Goal: Transaction & Acquisition: Purchase product/service

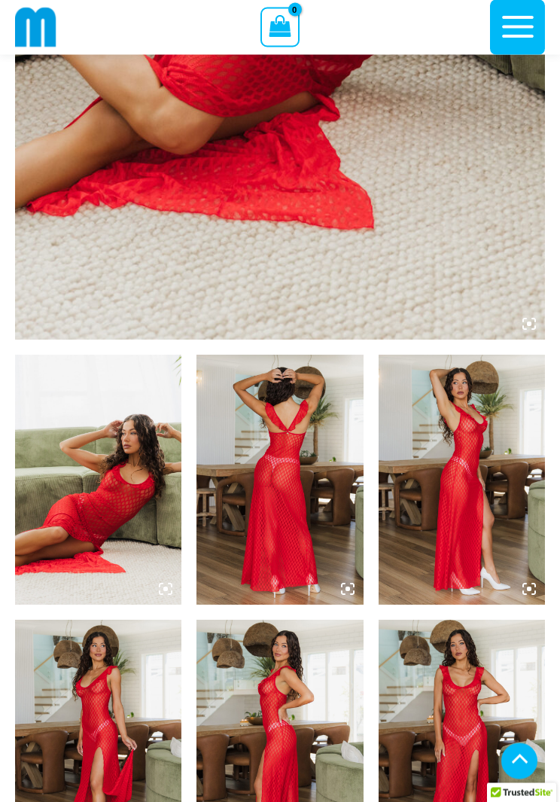
scroll to position [568, 0]
click at [153, 520] on img at bounding box center [98, 480] width 166 height 250
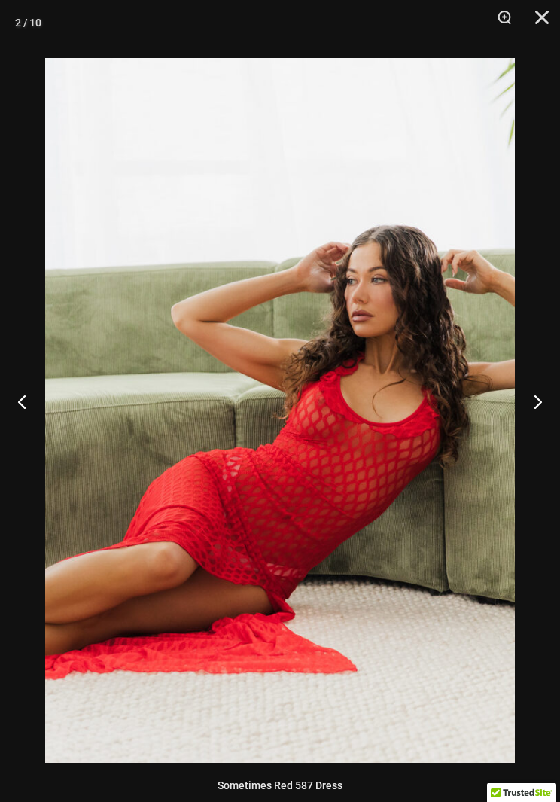
click at [507, 18] on button "Zoom" at bounding box center [499, 22] width 38 height 45
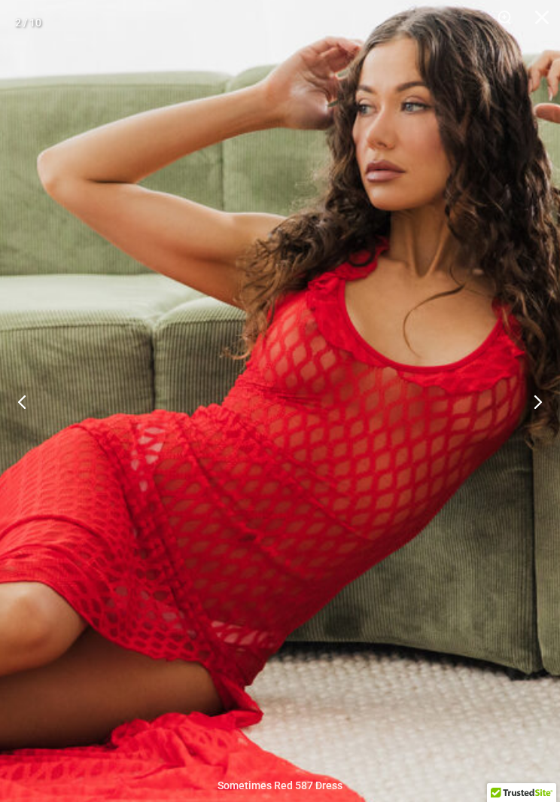
click at [537, 15] on button "Close" at bounding box center [537, 22] width 38 height 45
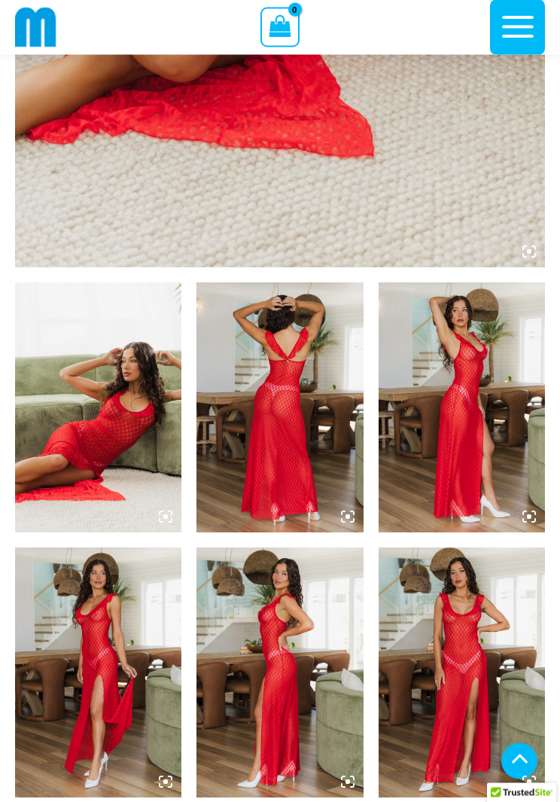
scroll to position [640, 0]
click at [499, 452] on img at bounding box center [462, 407] width 166 height 250
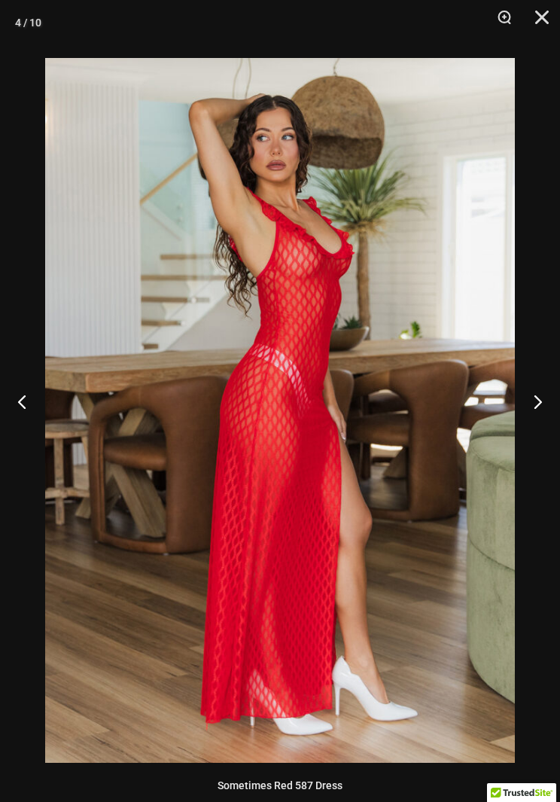
click at [509, 14] on button "Zoom" at bounding box center [499, 22] width 38 height 45
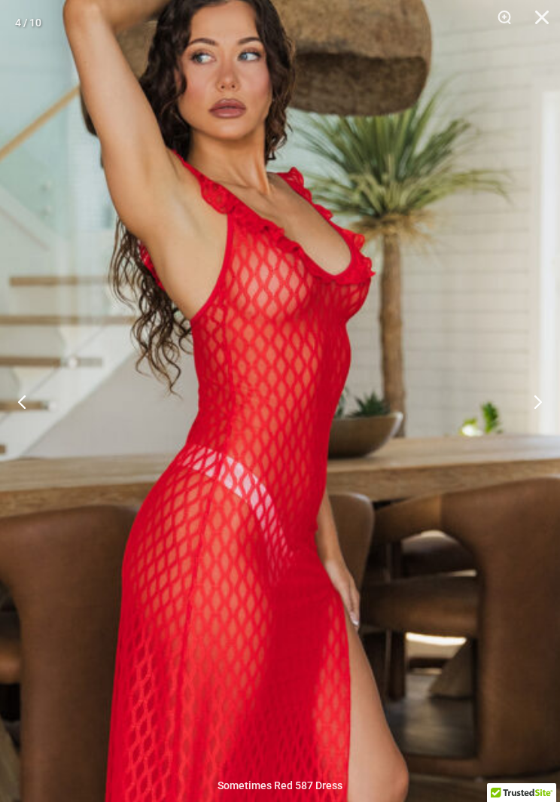
click at [540, 25] on button "Close" at bounding box center [537, 22] width 38 height 45
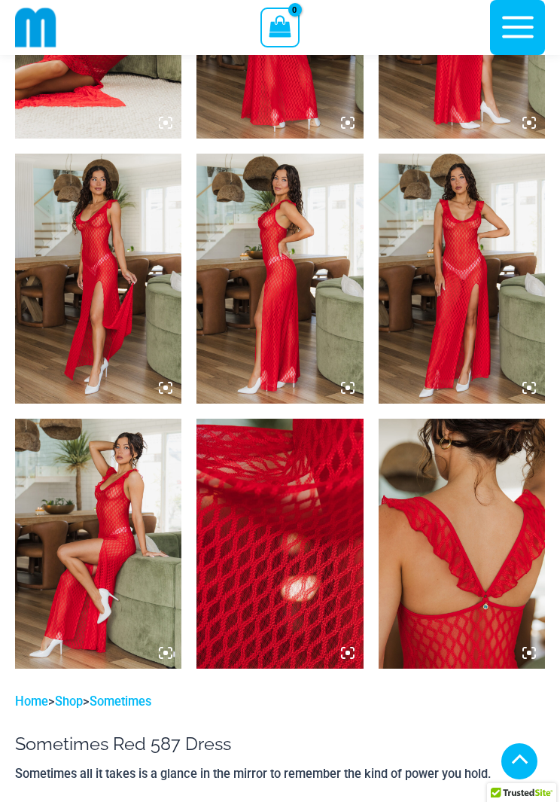
scroll to position [1048, 0]
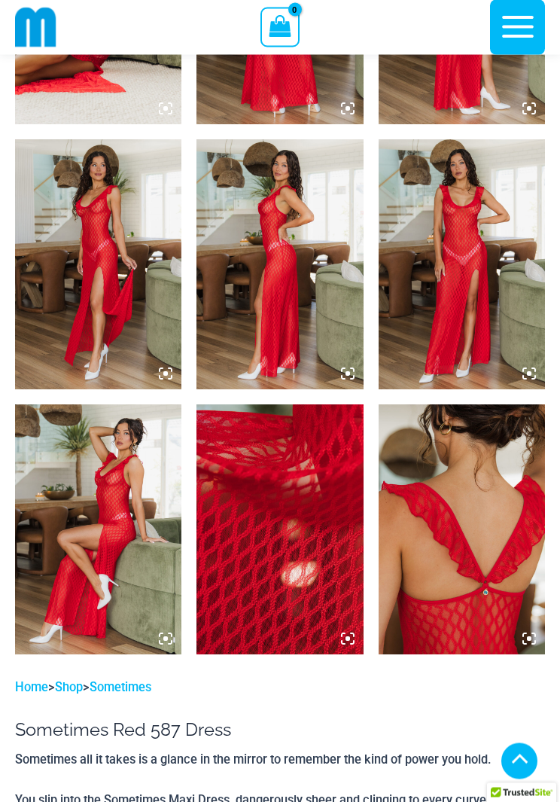
click at [134, 535] on img at bounding box center [98, 530] width 166 height 250
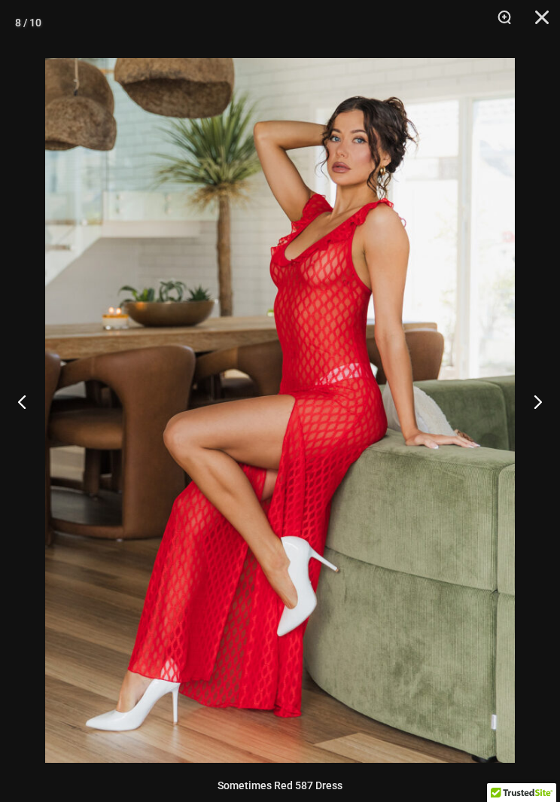
click at [501, 18] on button "Zoom" at bounding box center [499, 22] width 38 height 45
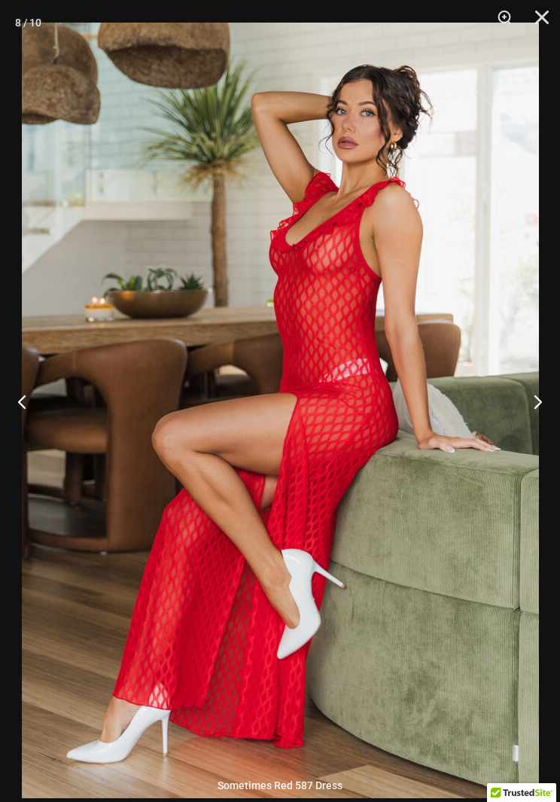
click at [532, 28] on button "Close" at bounding box center [537, 22] width 38 height 45
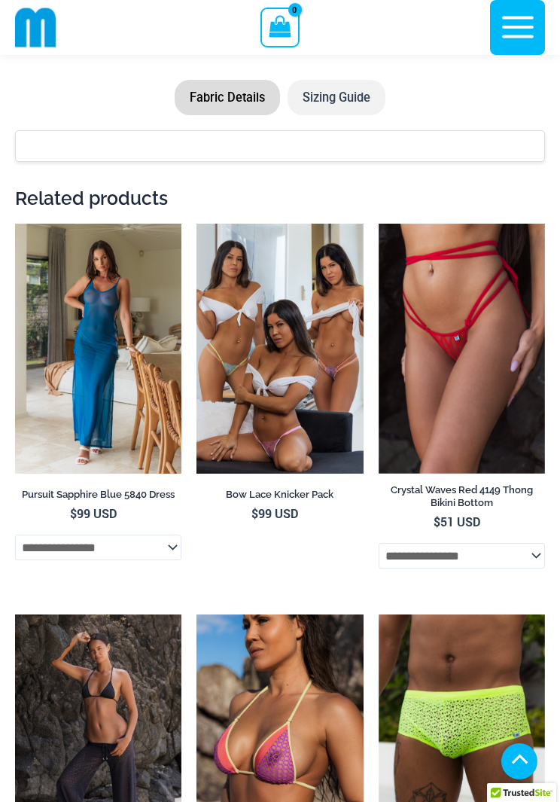
scroll to position [2485, 0]
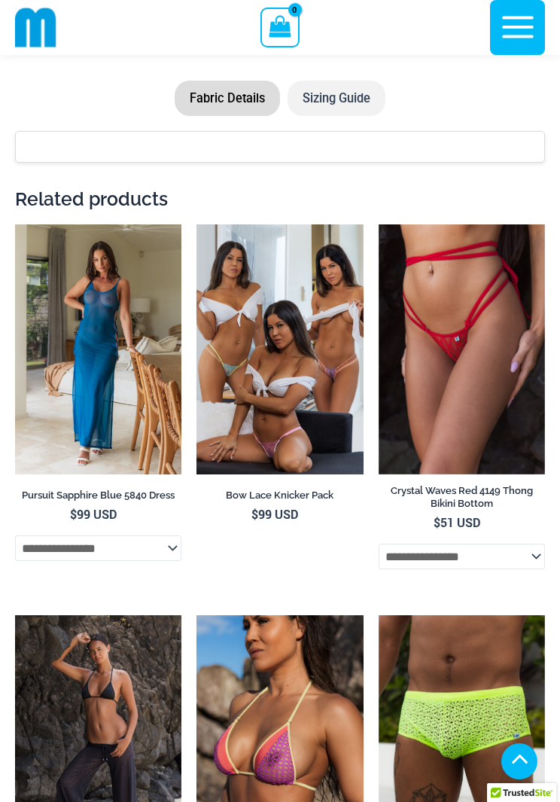
click at [15, 224] on img at bounding box center [15, 224] width 0 height 0
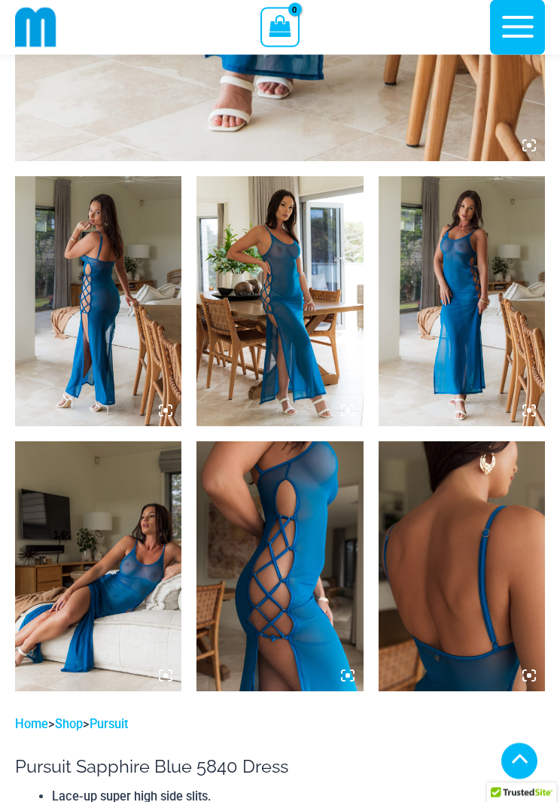
scroll to position [746, 0]
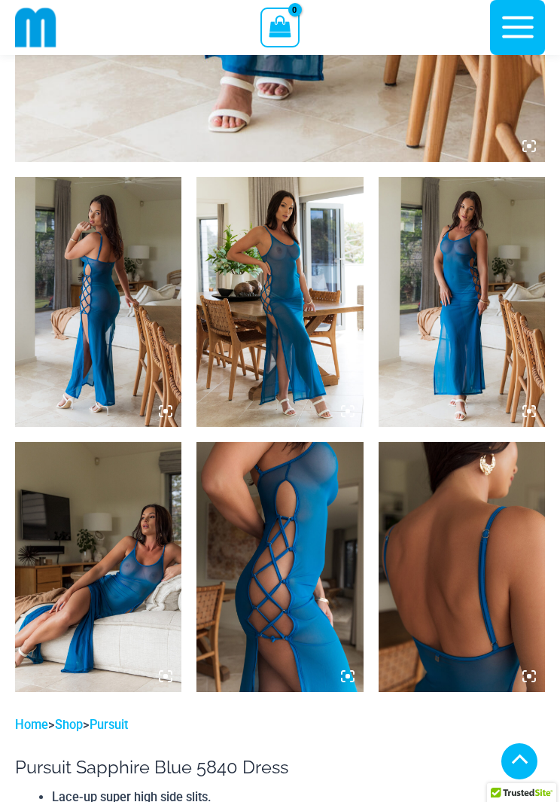
click at [168, 630] on img at bounding box center [98, 567] width 166 height 250
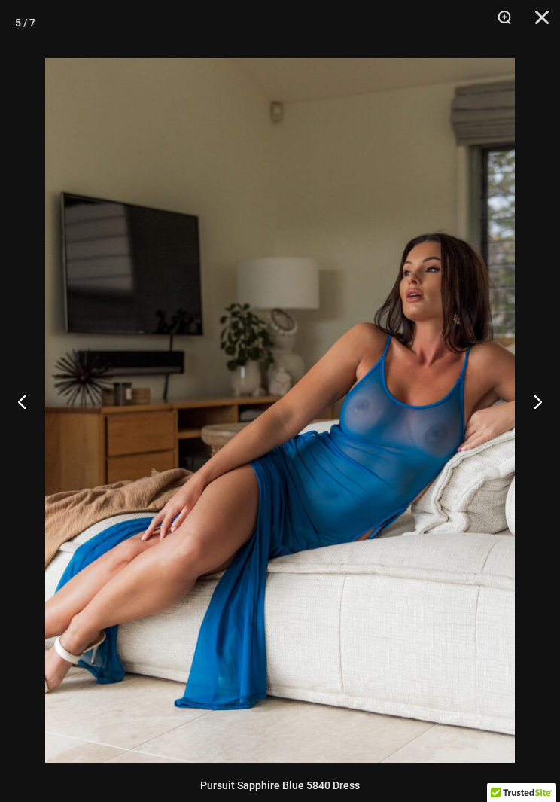
click at [541, 23] on button "Close" at bounding box center [537, 22] width 38 height 45
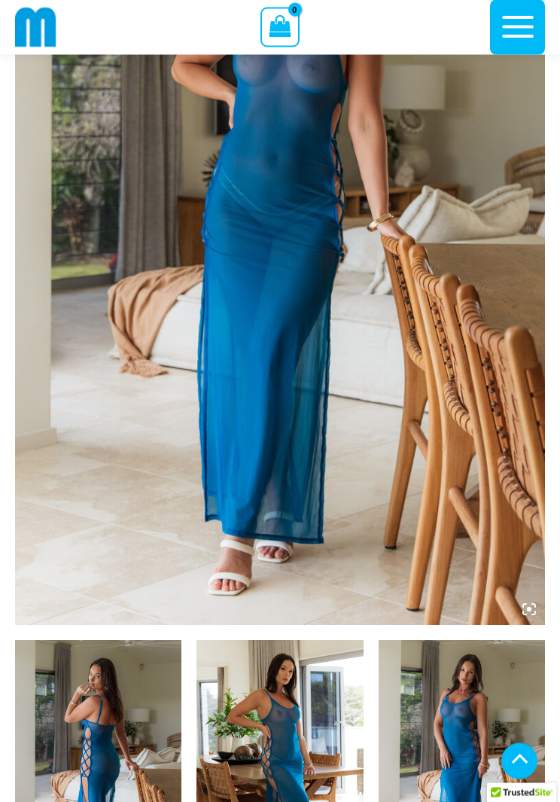
scroll to position [273, 0]
